Goal: Task Accomplishment & Management: Use online tool/utility

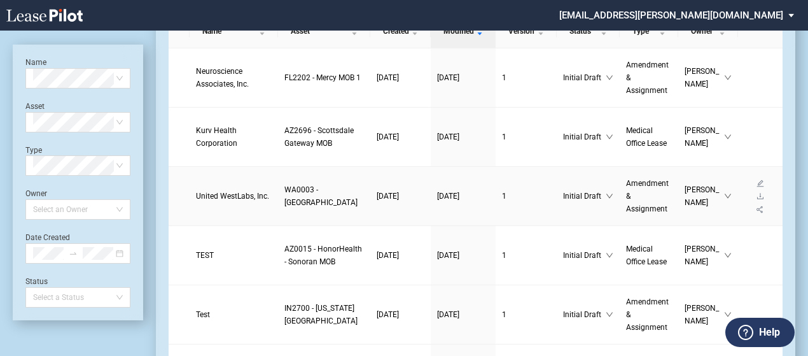
scroll to position [95, 0]
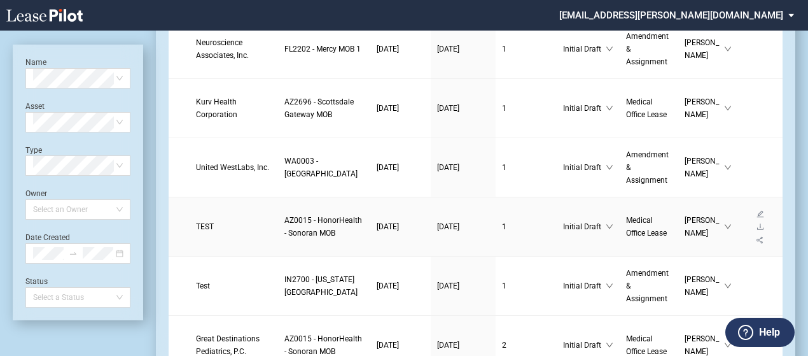
click at [202, 231] on span "TEST" at bounding box center [205, 226] width 18 height 9
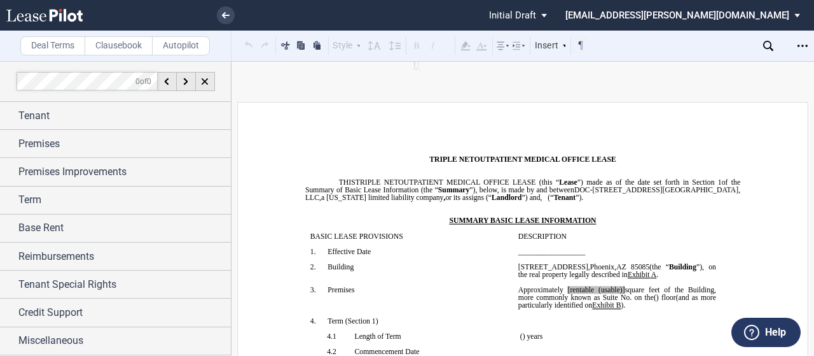
click at [126, 50] on label "Clausebook" at bounding box center [119, 45] width 68 height 19
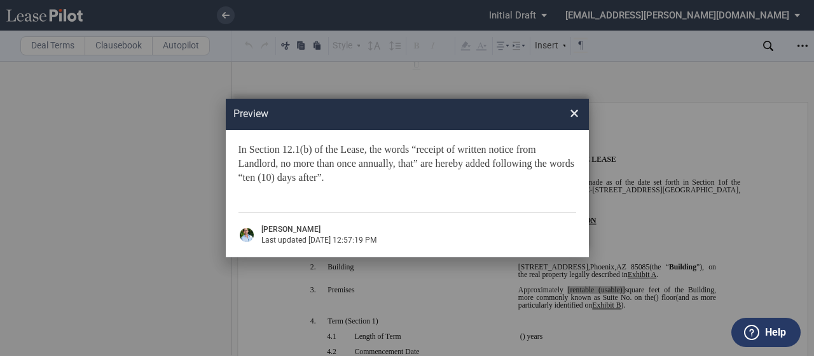
click at [579, 115] on div "Preview ×" at bounding box center [407, 114] width 363 height 31
click at [576, 115] on span "×" at bounding box center [574, 113] width 9 height 20
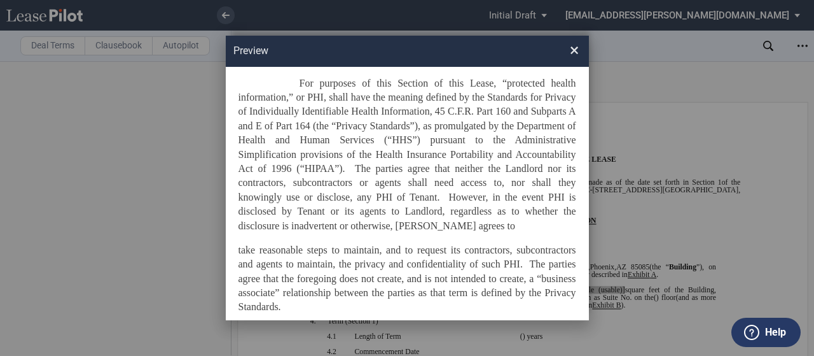
scroll to position [66, 0]
drag, startPoint x: 280, startPoint y: 307, endPoint x: 269, endPoint y: 137, distance: 170.8
drag, startPoint x: 269, startPoint y: 137, endPoint x: 545, endPoint y: 138, distance: 275.5
click at [545, 138] on p "For purposes of this Section of this Lease, “protected health information,” or …" at bounding box center [408, 154] width 338 height 157
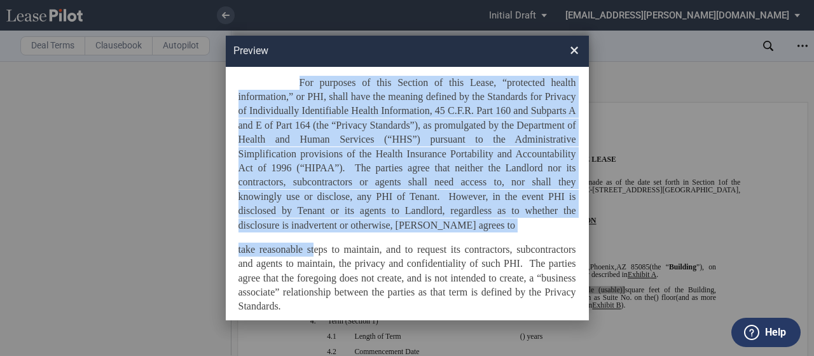
drag, startPoint x: 297, startPoint y: 80, endPoint x: 310, endPoint y: 240, distance: 160.2
click at [310, 240] on div "For purposes of this Section of this Lease, “protected health information,” or …" at bounding box center [408, 200] width 338 height 249
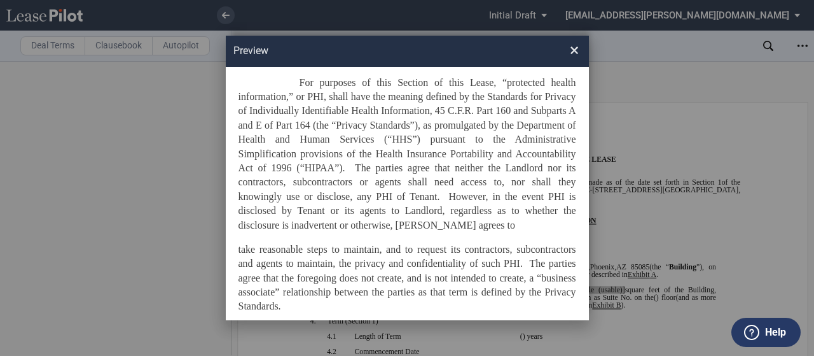
click at [344, 255] on p "take reasonable steps to maintain, and to request its contractors, subcontracto…" at bounding box center [408, 277] width 338 height 71
